Goal: Task Accomplishment & Management: Complete application form

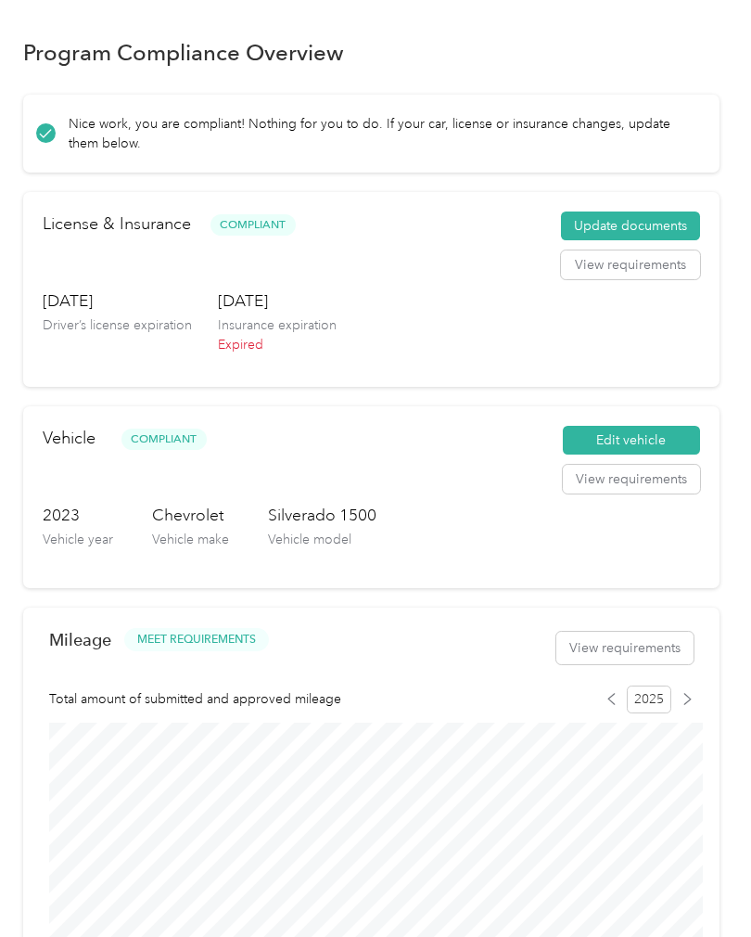
click at [648, 222] on button "Update documents" at bounding box center [630, 226] width 139 height 30
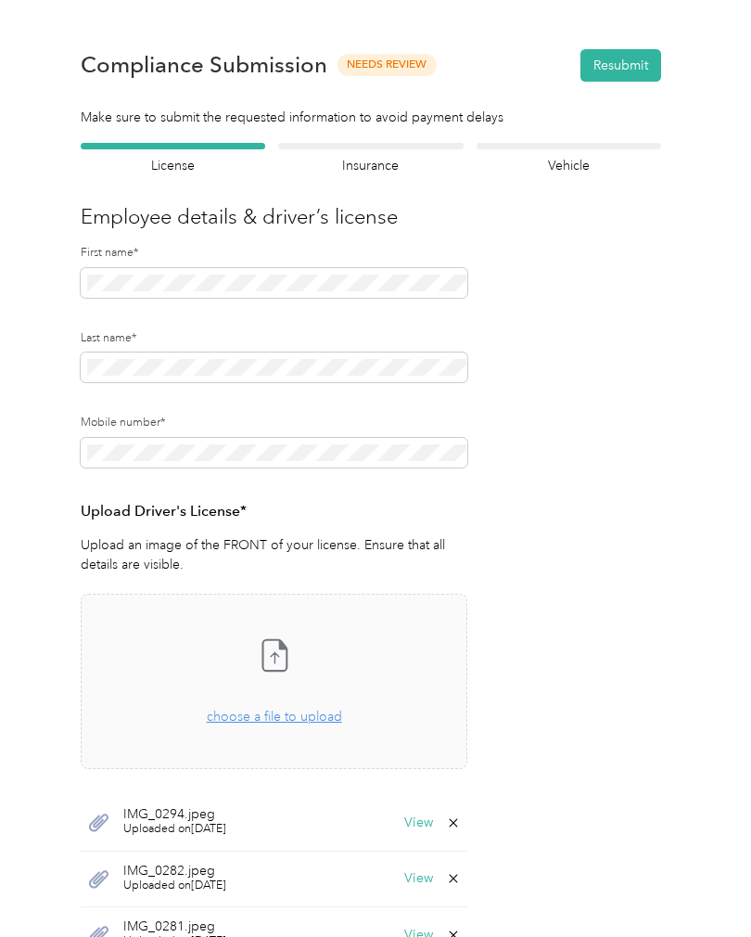
click at [401, 152] on div "Insurance declaration Insurance" at bounding box center [370, 159] width 185 height 32
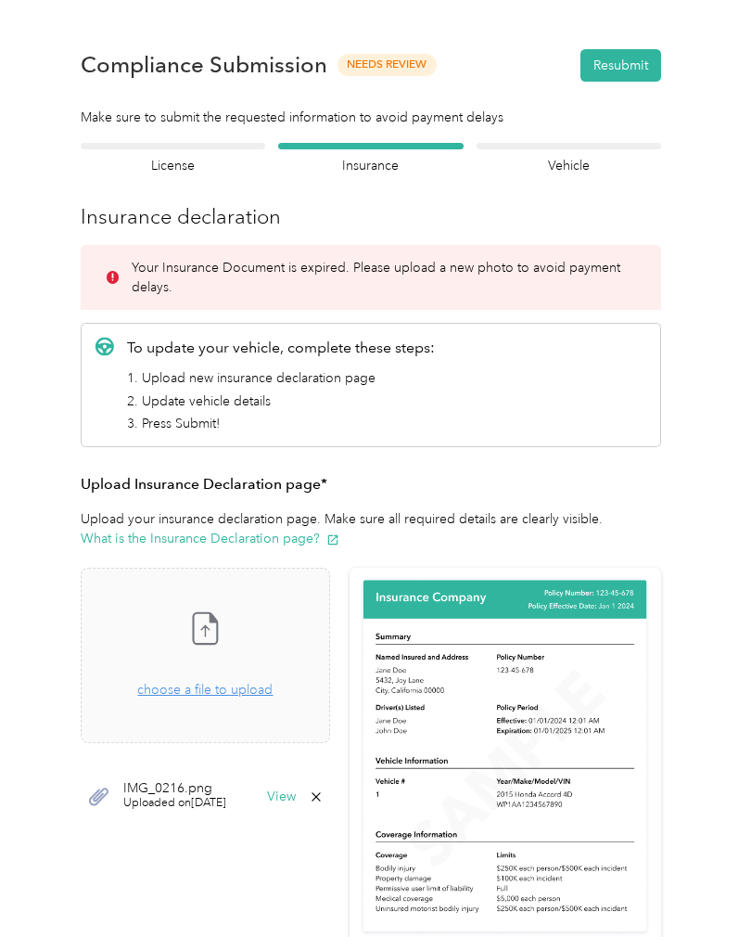
click at [268, 690] on span "choose a file to upload" at bounding box center [204, 690] width 135 height 16
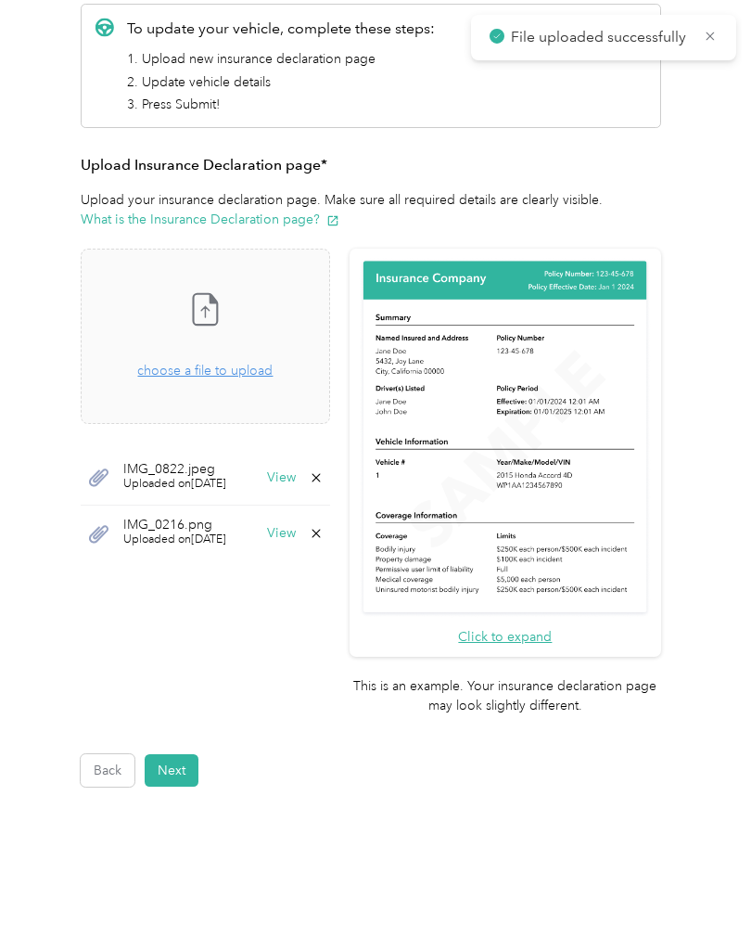
scroll to position [318, 0]
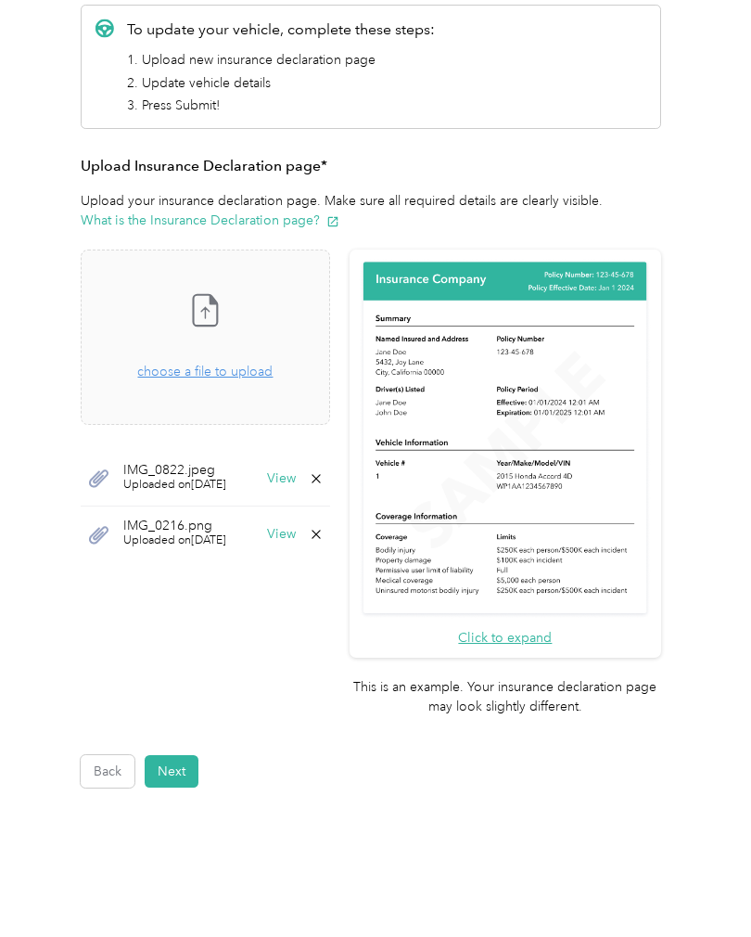
click at [204, 365] on span "choose a file to upload" at bounding box center [204, 372] width 135 height 16
click at [296, 479] on button "View" at bounding box center [281, 478] width 29 height 13
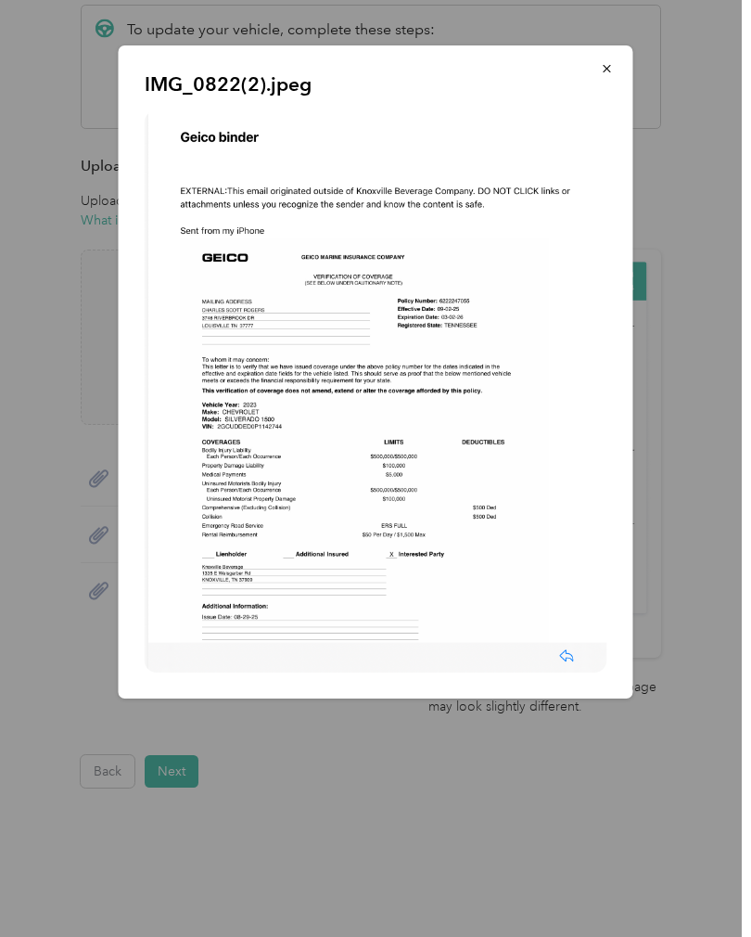
click at [385, 732] on div at bounding box center [375, 468] width 751 height 937
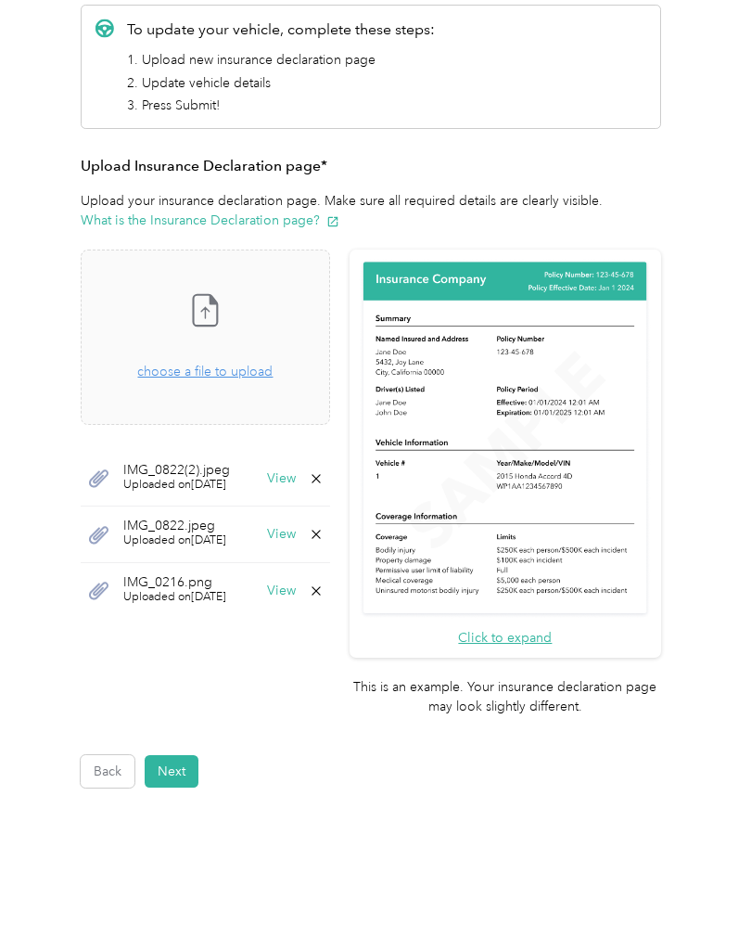
click at [324, 583] on icon at bounding box center [316, 590] width 15 height 15
click at [340, 599] on button "Yes" at bounding box center [338, 602] width 36 height 30
click at [186, 755] on button "Next" at bounding box center [172, 771] width 54 height 32
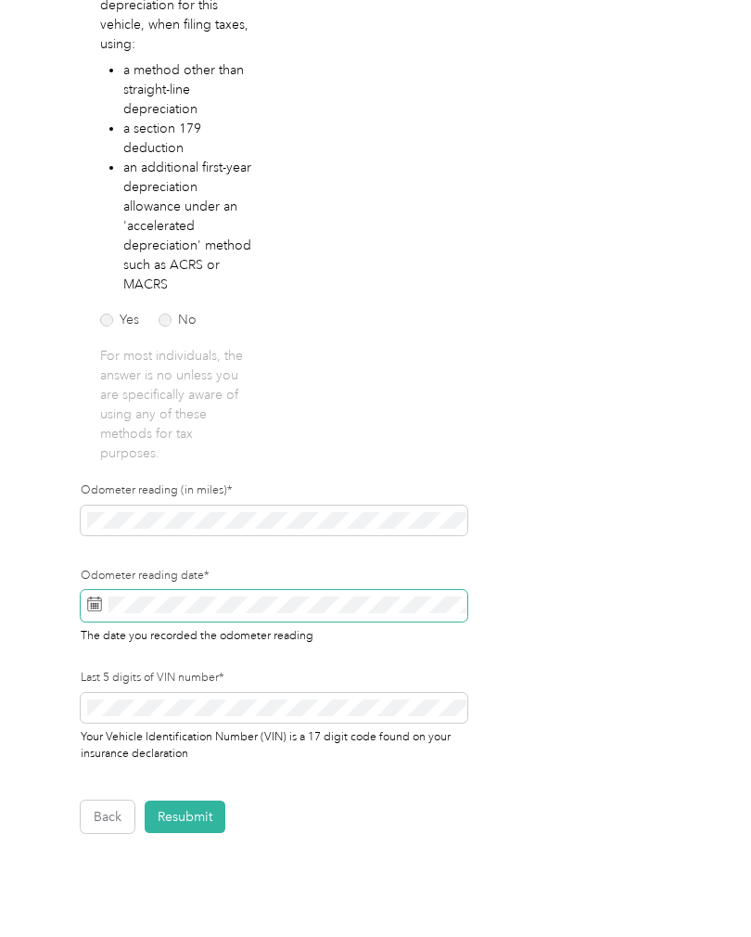
scroll to position [19, 0]
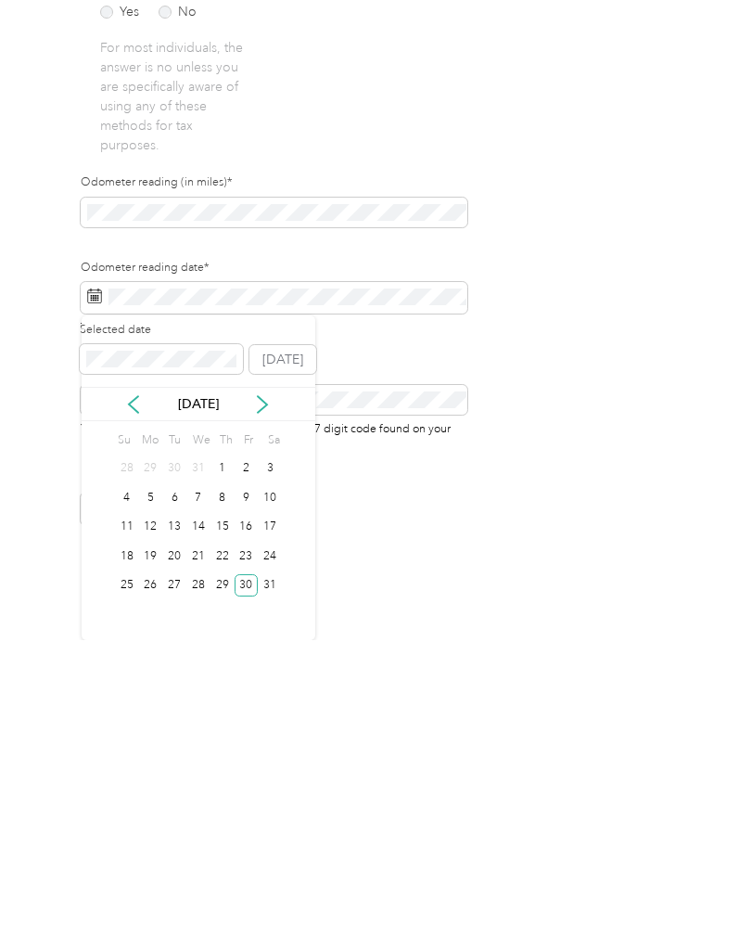
click at [262, 693] on icon at bounding box center [262, 701] width 9 height 17
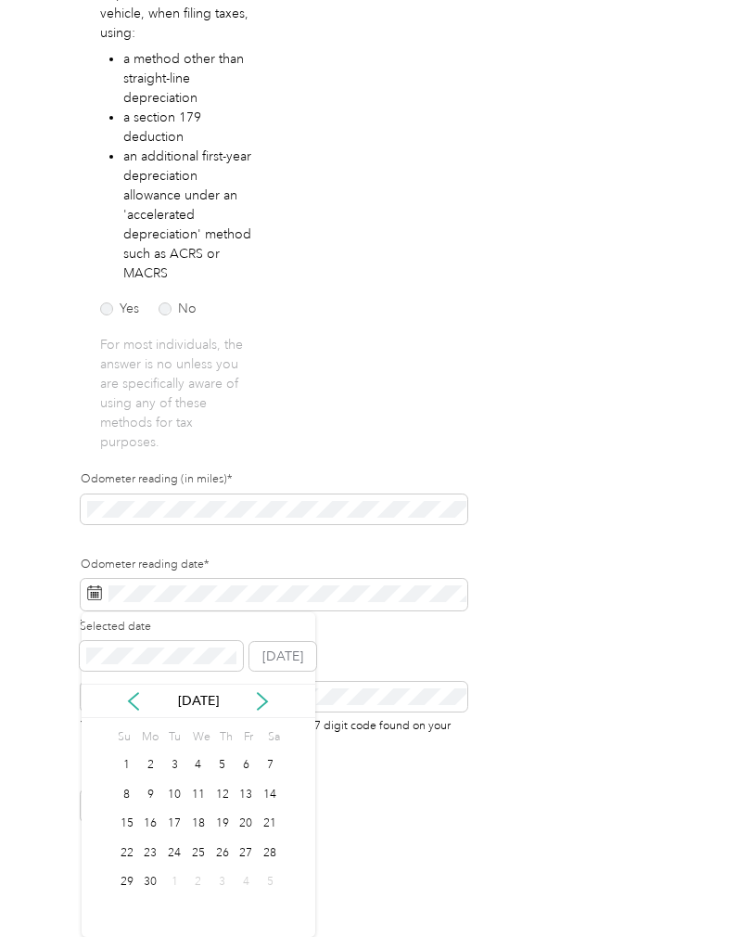
click at [267, 692] on icon at bounding box center [262, 701] width 19 height 19
click at [263, 691] on div "[DATE]" at bounding box center [199, 700] width 234 height 19
click at [266, 692] on icon at bounding box center [262, 701] width 19 height 19
click at [265, 692] on icon at bounding box center [262, 701] width 19 height 19
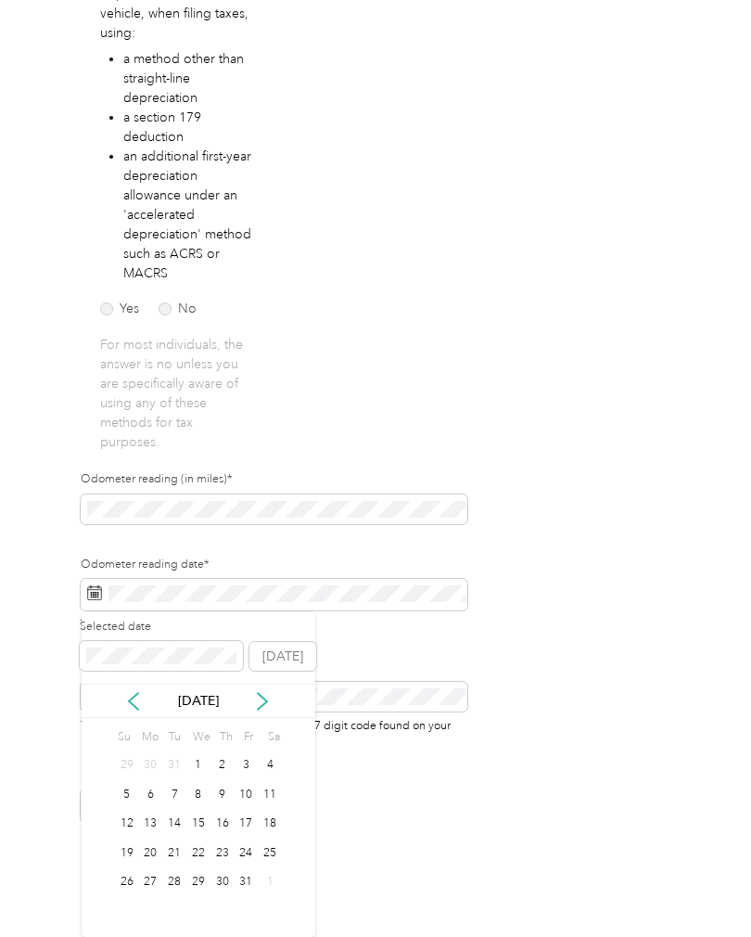
click at [265, 692] on icon at bounding box center [262, 701] width 19 height 19
click at [270, 692] on icon at bounding box center [262, 701] width 19 height 19
click at [262, 692] on icon at bounding box center [262, 701] width 19 height 19
click at [255, 692] on icon at bounding box center [262, 701] width 19 height 19
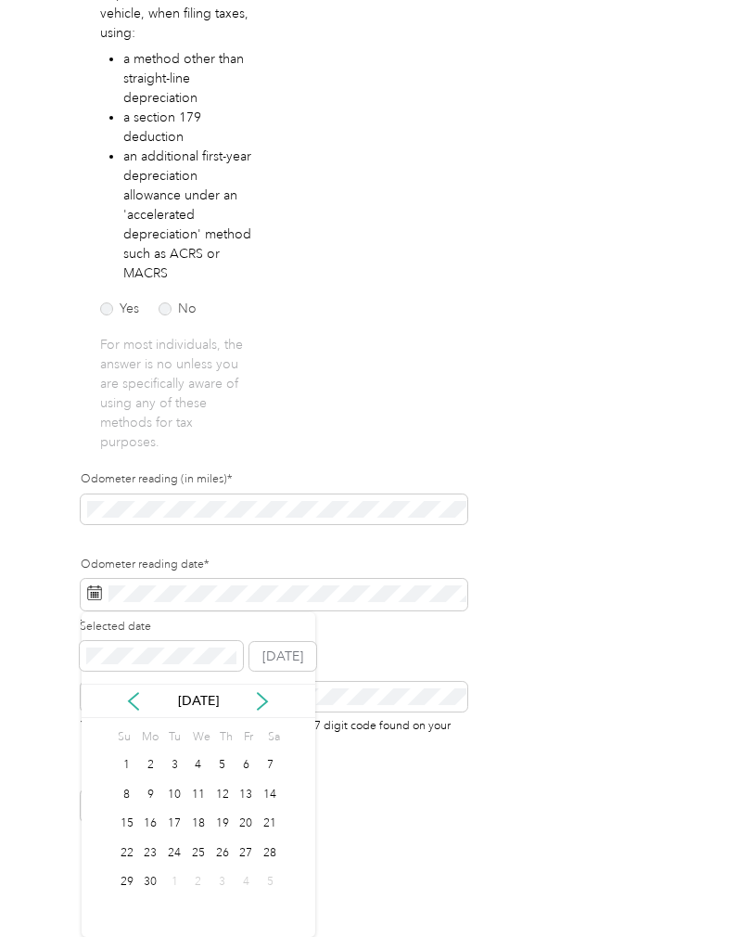
click at [259, 692] on icon at bounding box center [262, 701] width 19 height 19
click at [255, 692] on icon at bounding box center [262, 701] width 19 height 19
click at [259, 692] on icon at bounding box center [262, 701] width 19 height 19
click at [202, 754] on div "3" at bounding box center [198, 765] width 24 height 23
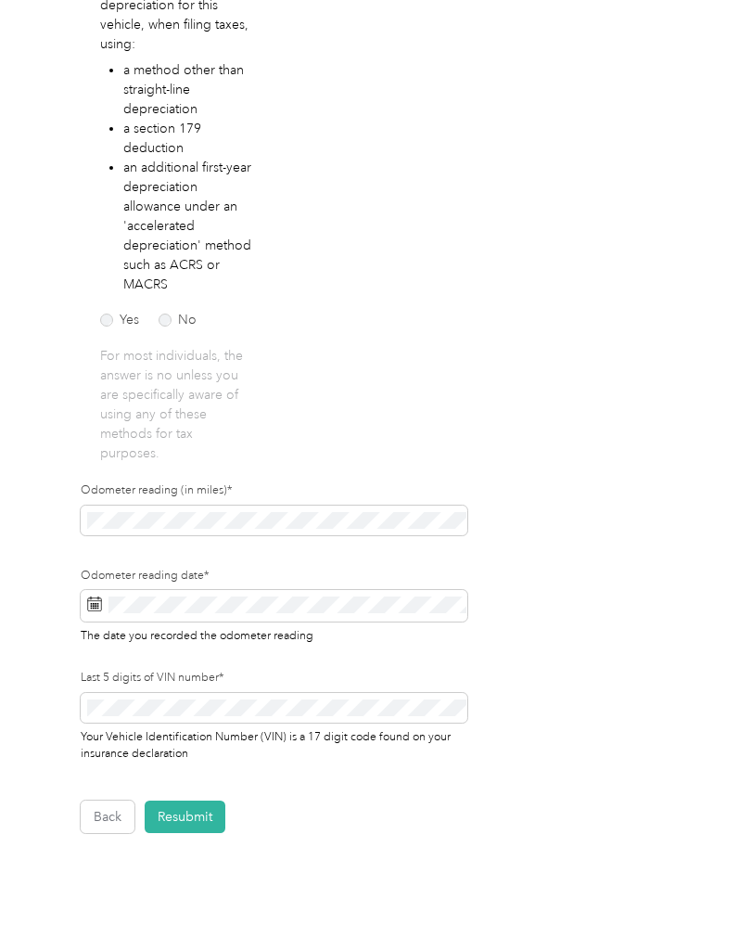
click at [204, 800] on button "Resubmit" at bounding box center [185, 816] width 81 height 32
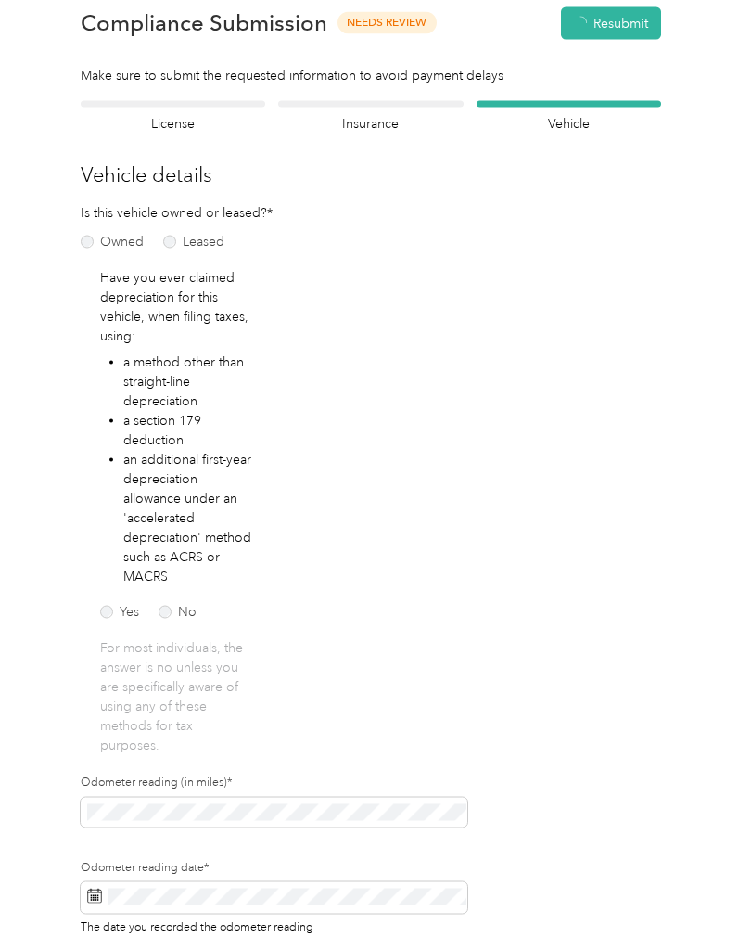
scroll to position [1, 0]
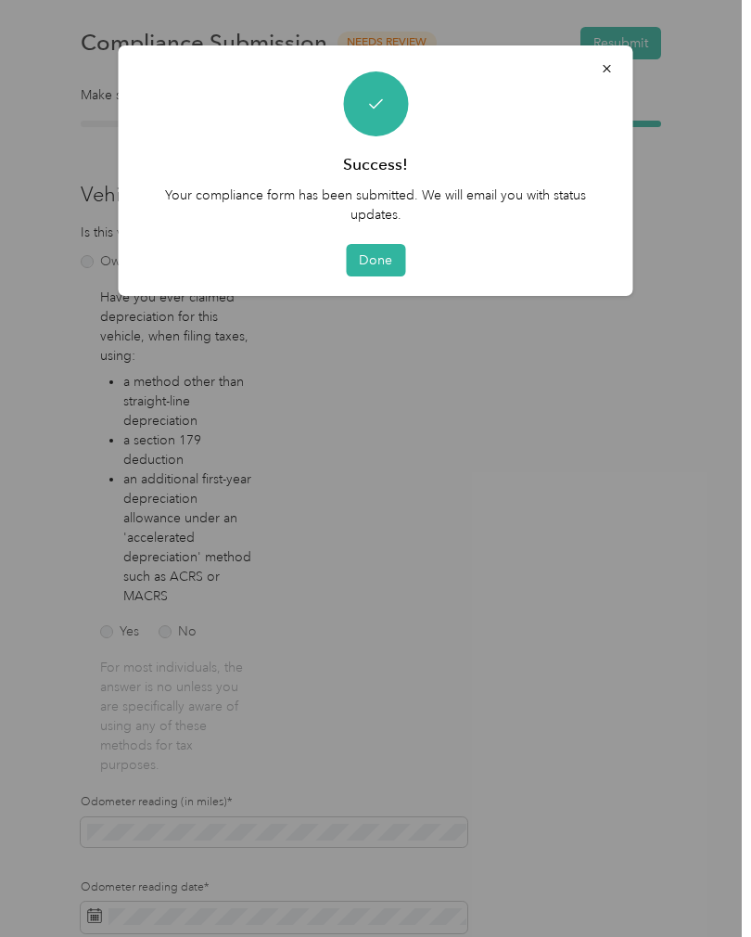
click at [369, 257] on button "Done" at bounding box center [375, 260] width 59 height 32
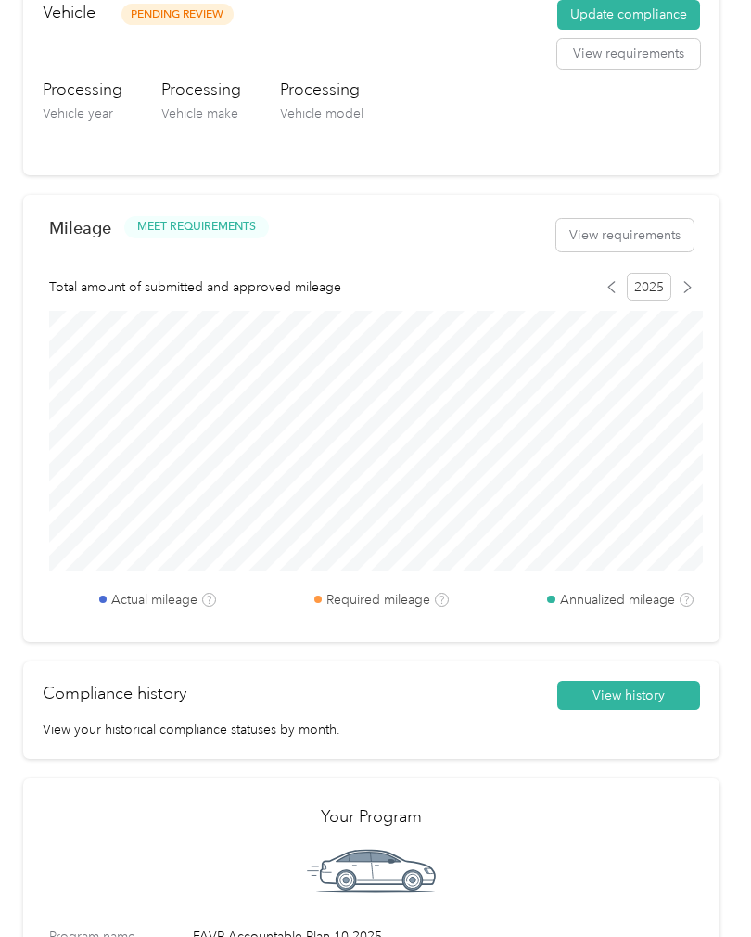
scroll to position [574, 0]
click at [650, 226] on button "View requirements" at bounding box center [624, 234] width 137 height 32
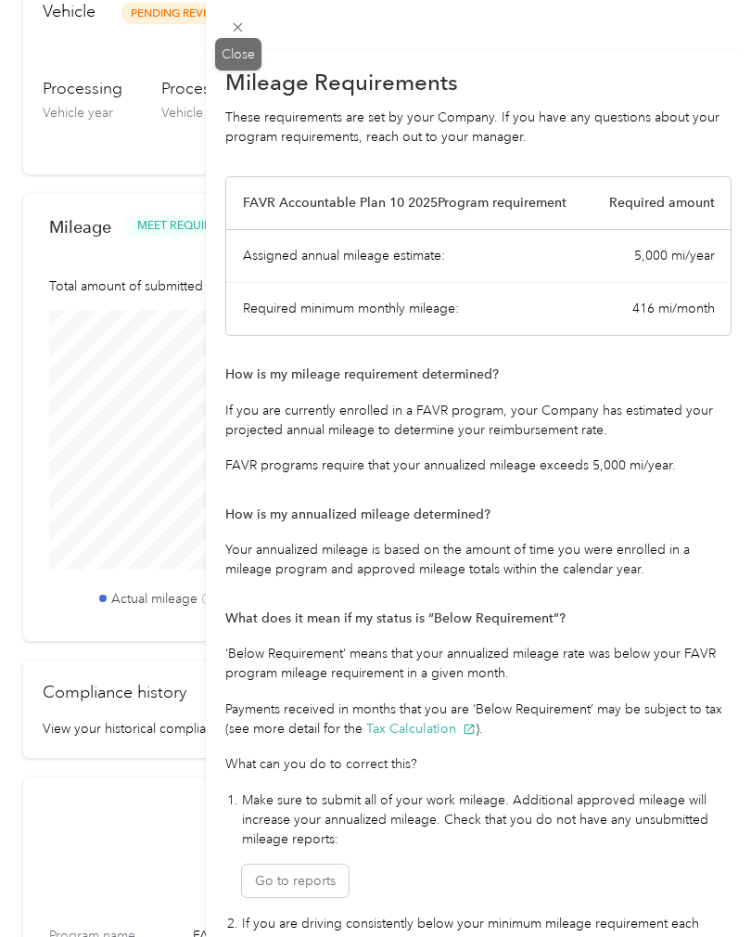
click at [237, 47] on div "Close" at bounding box center [238, 54] width 46 height 32
click at [238, 20] on icon at bounding box center [238, 27] width 16 height 16
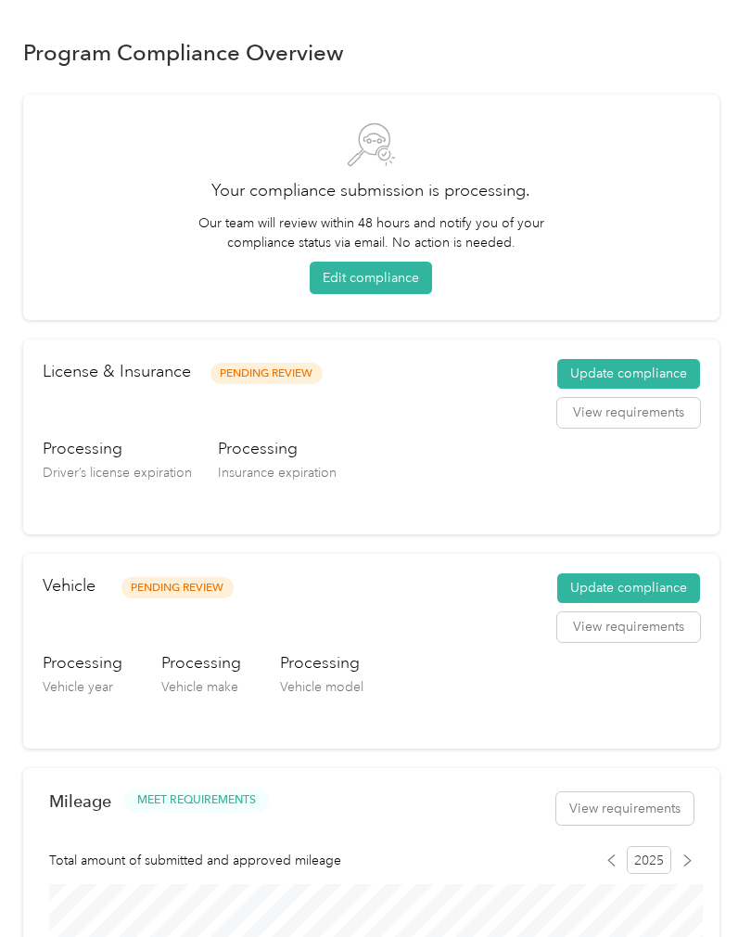
scroll to position [0, 0]
